Goal: Find specific page/section: Find specific page/section

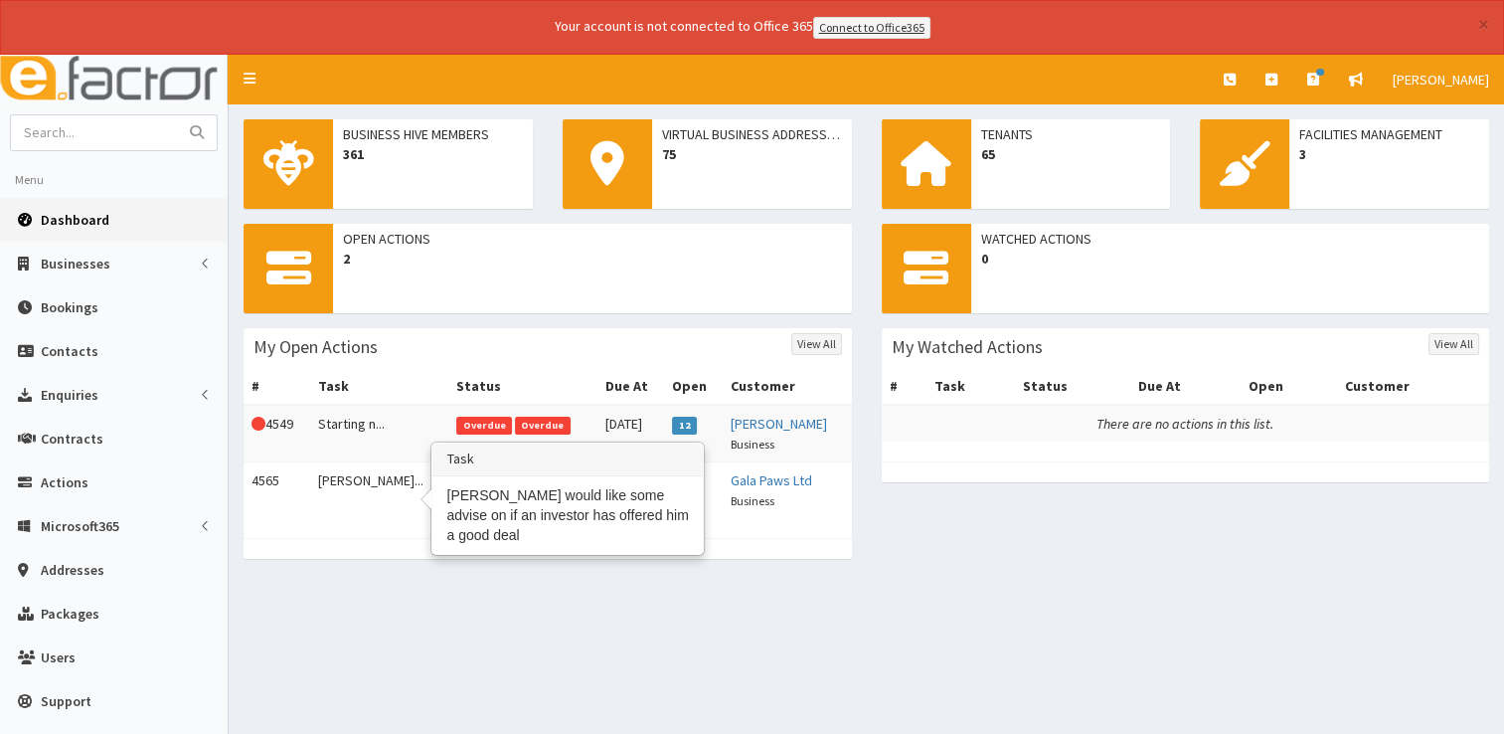
click at [347, 479] on td "James woul..." at bounding box center [379, 489] width 139 height 57
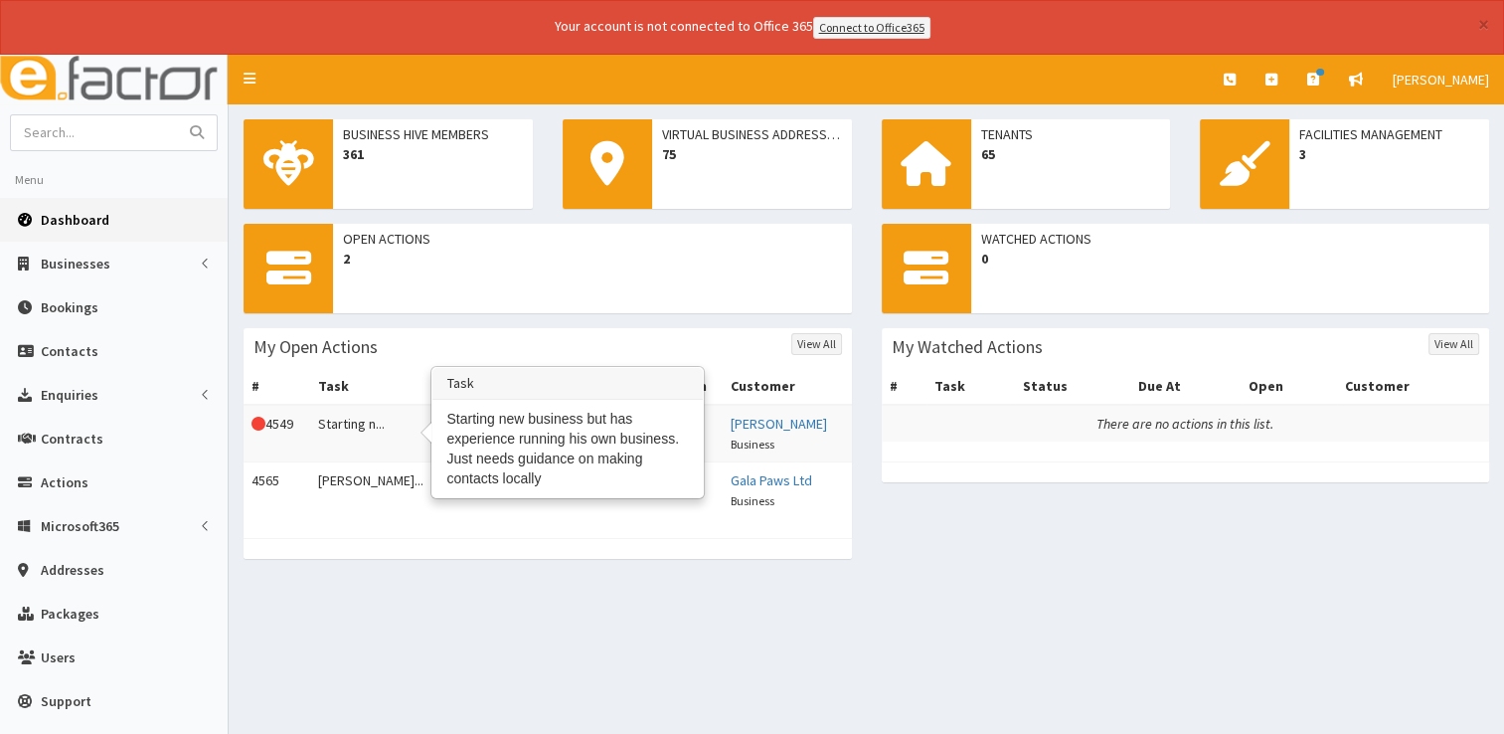
click at [358, 427] on td "Starting n..." at bounding box center [379, 434] width 139 height 58
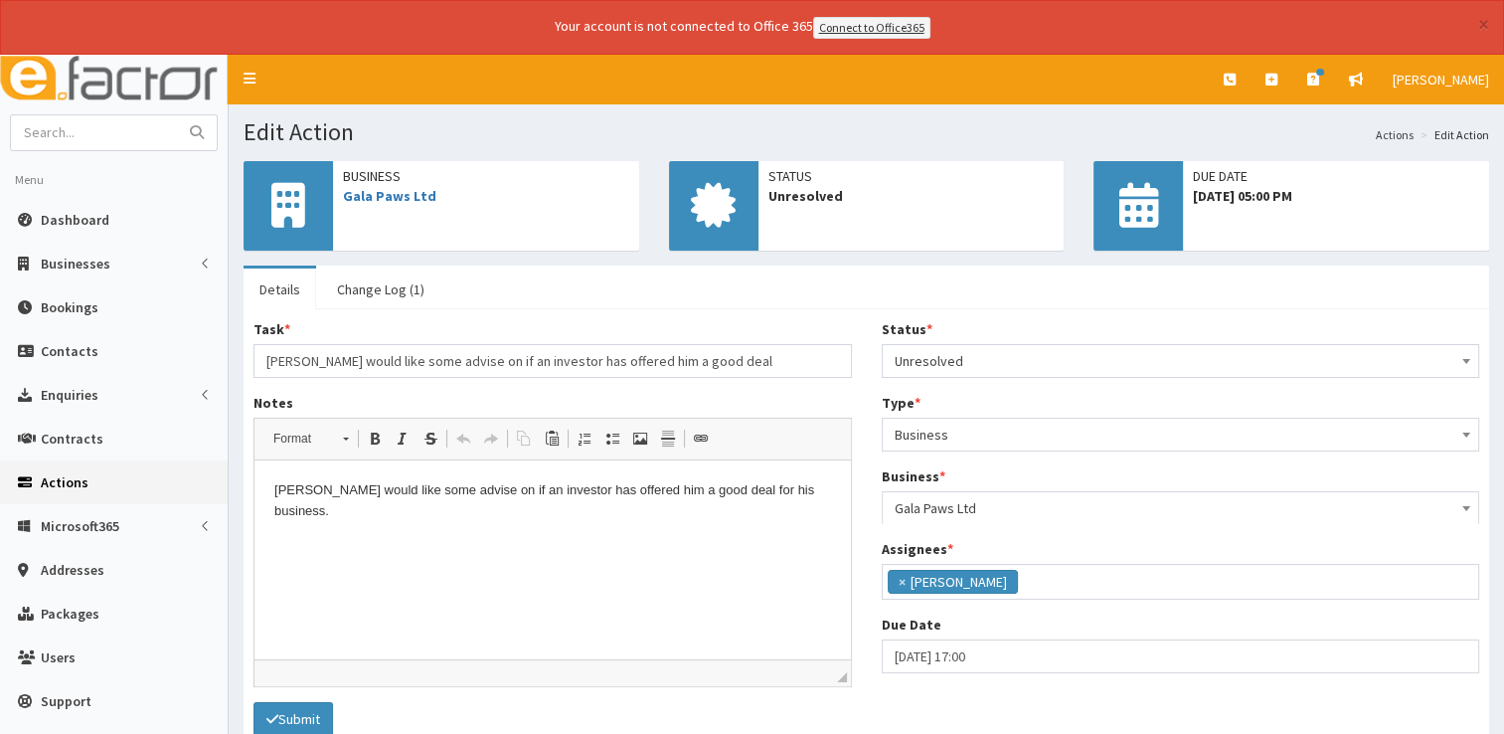
scroll to position [104, 0]
click at [389, 276] on link "Change Log (1)" at bounding box center [380, 289] width 119 height 42
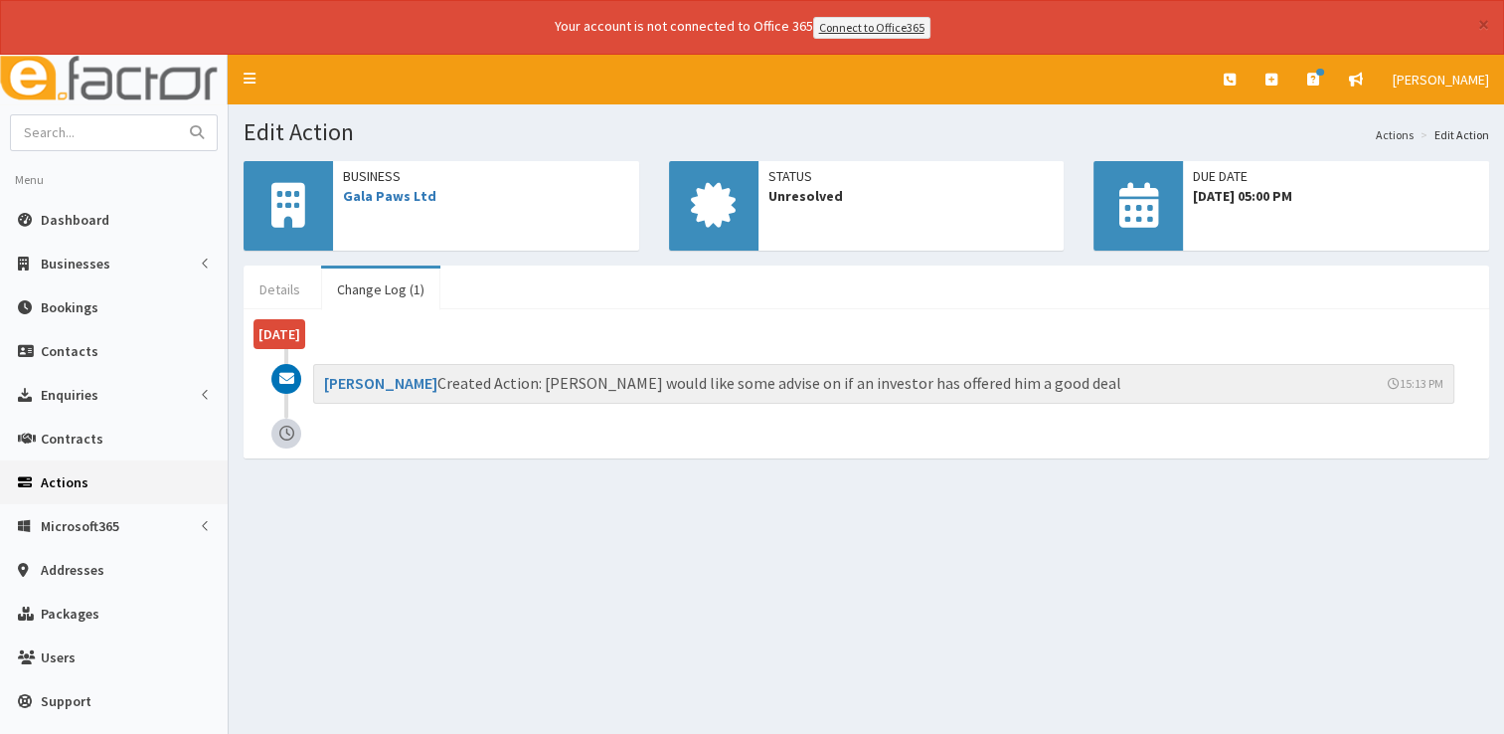
click at [274, 288] on link "Details" at bounding box center [280, 289] width 73 height 42
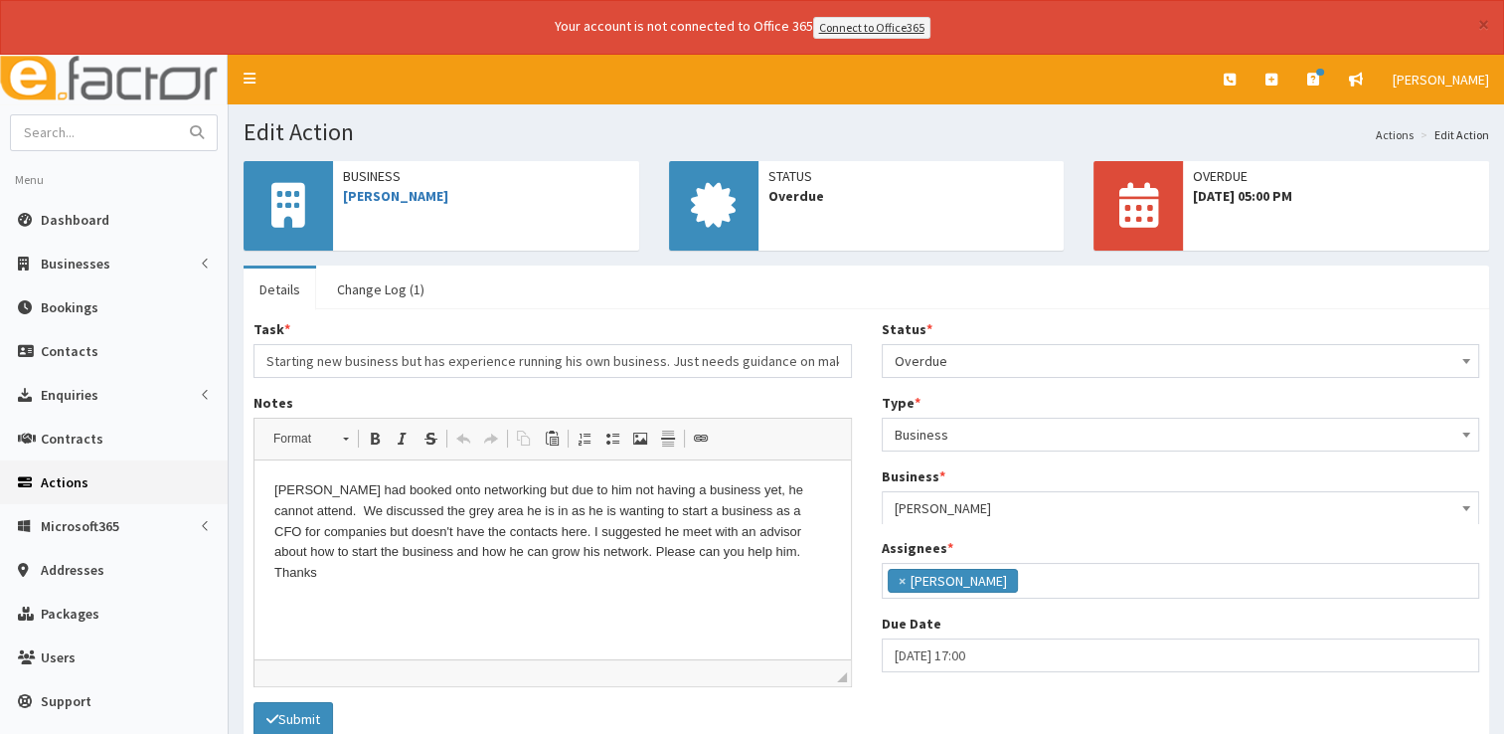
scroll to position [104, 0]
